Goal: Use online tool/utility: Utilize a website feature to perform a specific function

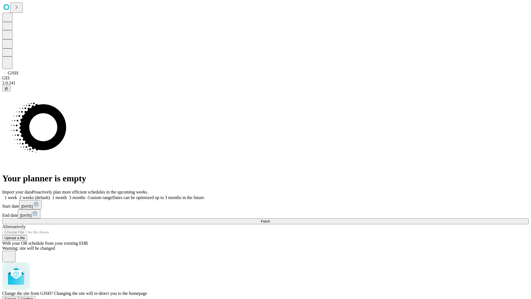
click at [33, 296] on span "Confirm" at bounding box center [26, 298] width 13 height 4
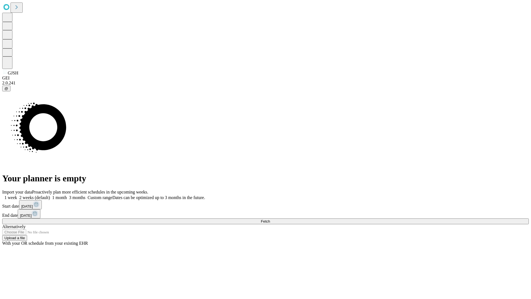
click at [67, 195] on label "1 month" at bounding box center [58, 197] width 17 height 5
click at [270, 219] on span "Fetch" at bounding box center [265, 221] width 9 height 4
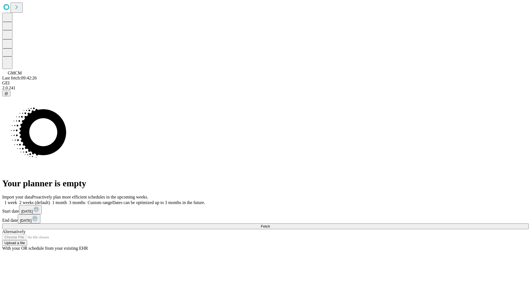
click at [67, 200] on label "1 month" at bounding box center [58, 202] width 17 height 5
click at [270, 224] on span "Fetch" at bounding box center [265, 226] width 9 height 4
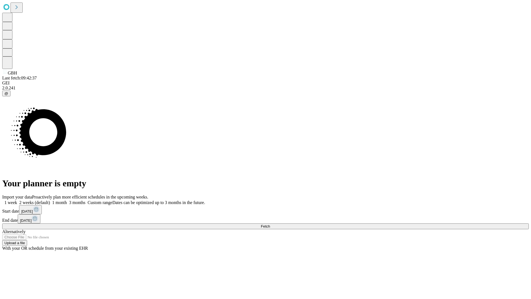
click at [270, 224] on span "Fetch" at bounding box center [265, 226] width 9 height 4
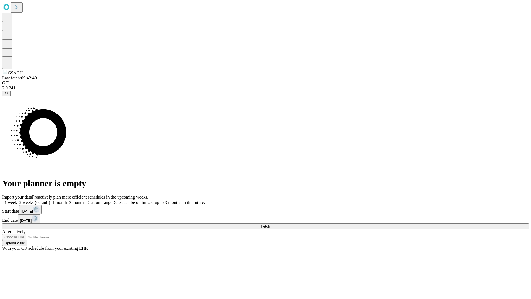
click at [67, 200] on label "1 month" at bounding box center [58, 202] width 17 height 5
click at [270, 224] on span "Fetch" at bounding box center [265, 226] width 9 height 4
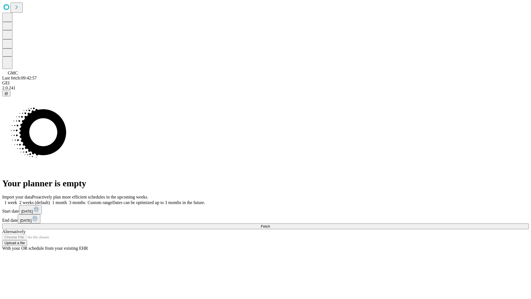
click at [67, 200] on label "1 month" at bounding box center [58, 202] width 17 height 5
click at [270, 224] on span "Fetch" at bounding box center [265, 226] width 9 height 4
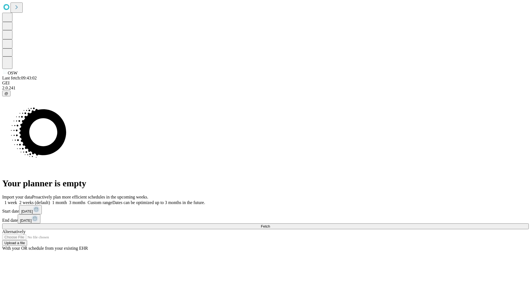
click at [67, 200] on label "1 month" at bounding box center [58, 202] width 17 height 5
click at [270, 224] on span "Fetch" at bounding box center [265, 226] width 9 height 4
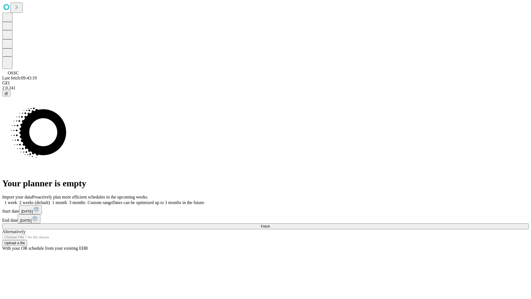
click at [67, 200] on label "1 month" at bounding box center [58, 202] width 17 height 5
click at [270, 224] on span "Fetch" at bounding box center [265, 226] width 9 height 4
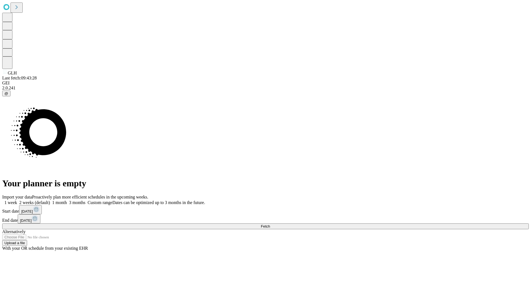
click at [67, 200] on label "1 month" at bounding box center [58, 202] width 17 height 5
click at [270, 224] on span "Fetch" at bounding box center [265, 226] width 9 height 4
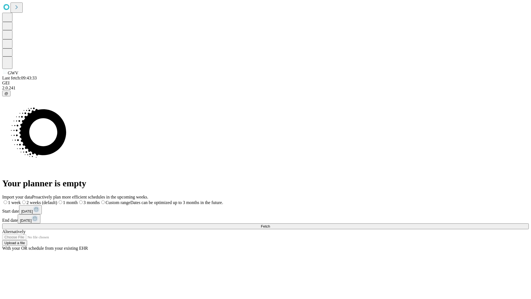
click at [78, 200] on label "1 month" at bounding box center [67, 202] width 20 height 5
click at [270, 224] on span "Fetch" at bounding box center [265, 226] width 9 height 4
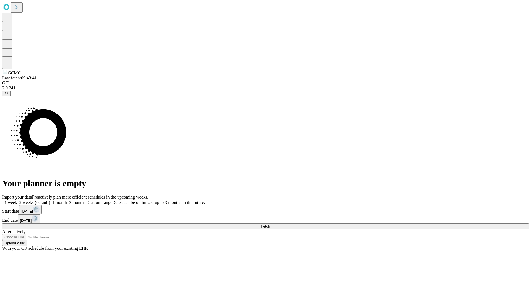
click at [67, 200] on label "1 month" at bounding box center [58, 202] width 17 height 5
click at [270, 224] on span "Fetch" at bounding box center [265, 226] width 9 height 4
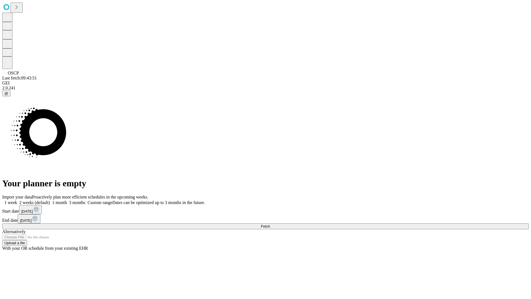
click at [67, 200] on label "1 month" at bounding box center [58, 202] width 17 height 5
click at [270, 224] on span "Fetch" at bounding box center [265, 226] width 9 height 4
